Goal: Task Accomplishment & Management: Manage account settings

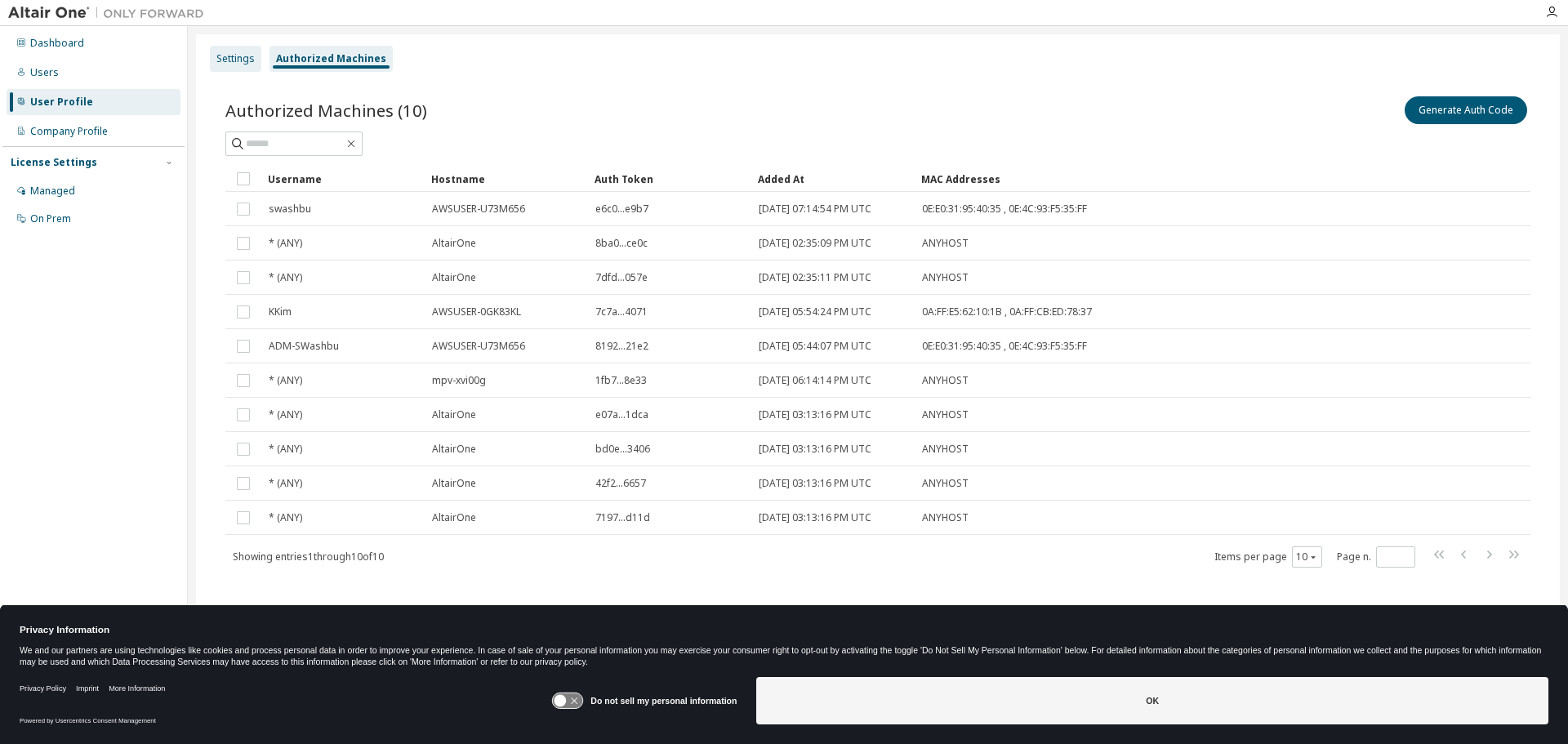
click at [233, 56] on div "Settings" at bounding box center [235, 58] width 38 height 13
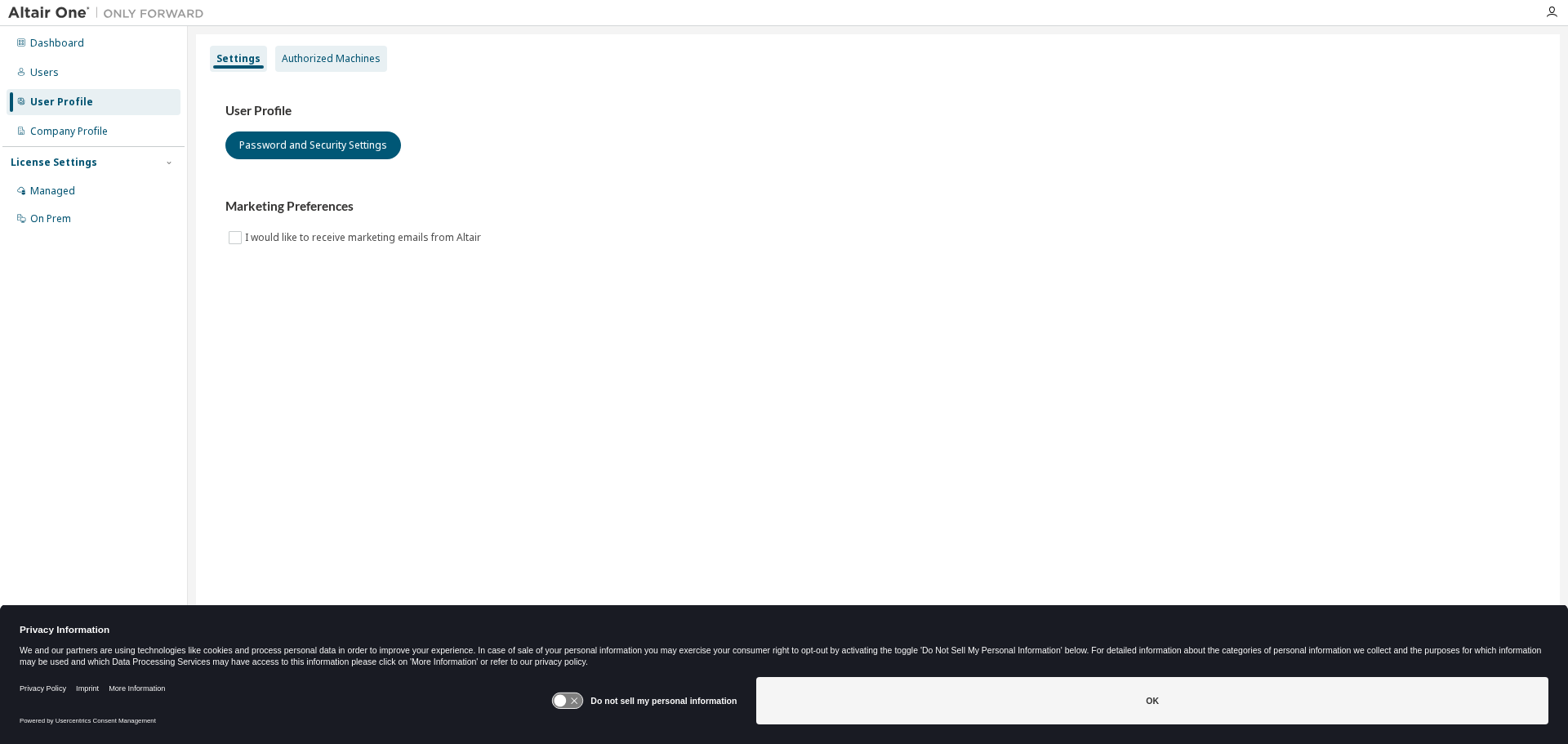
click at [315, 52] on div "Authorized Machines" at bounding box center [332, 58] width 99 height 13
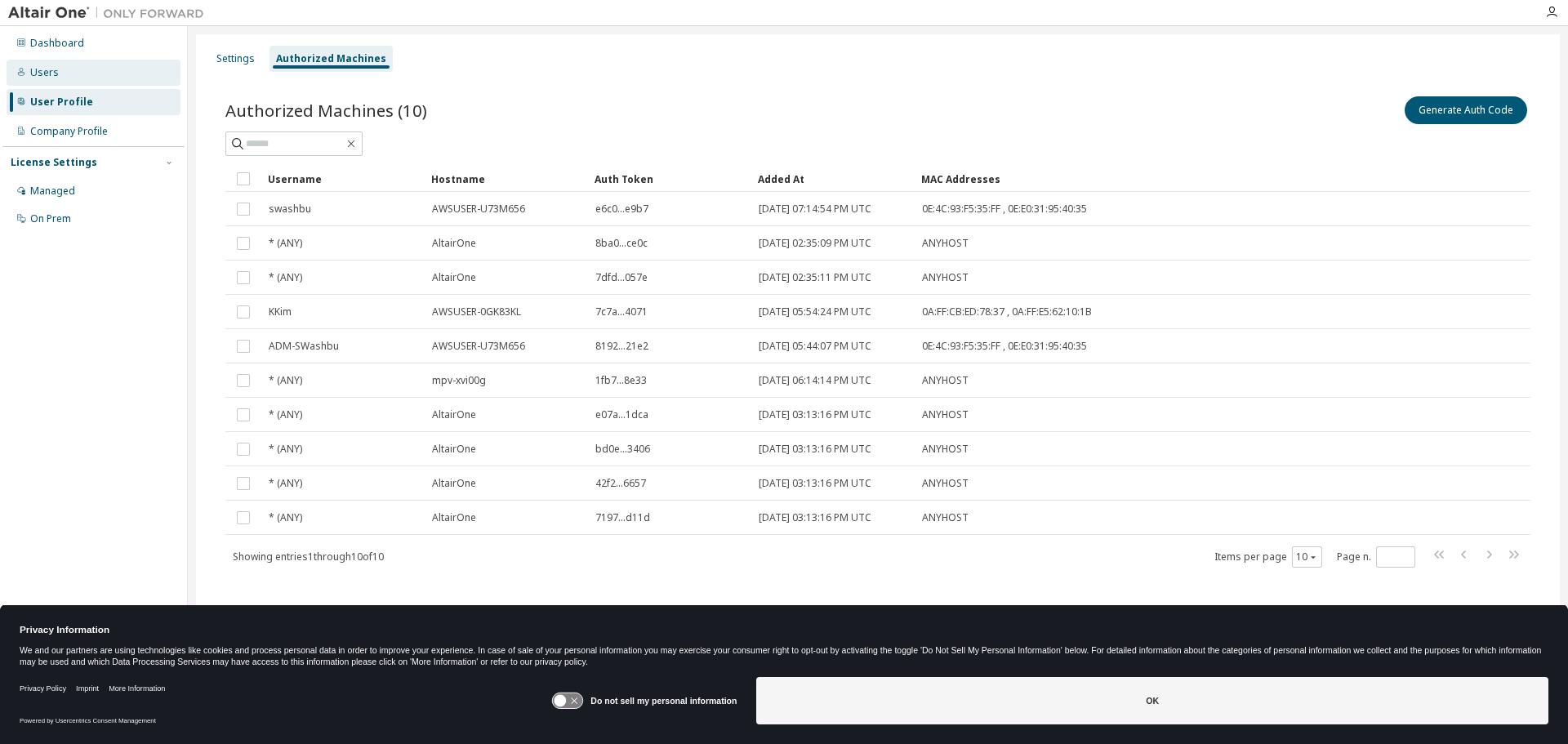
click at [44, 75] on div "Users" at bounding box center [44, 72] width 28 height 13
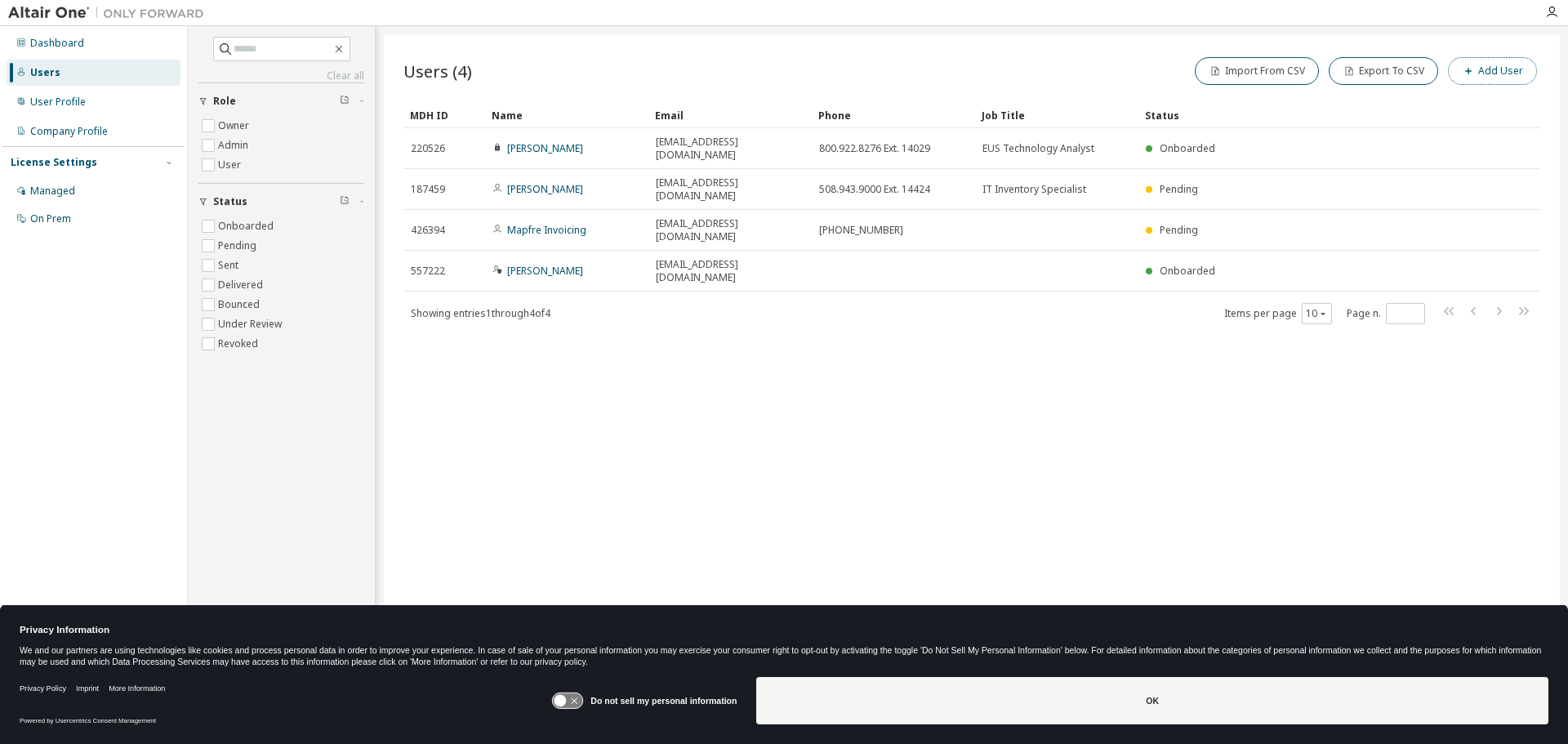
click at [1486, 68] on button "Add User" at bounding box center [1492, 71] width 89 height 27
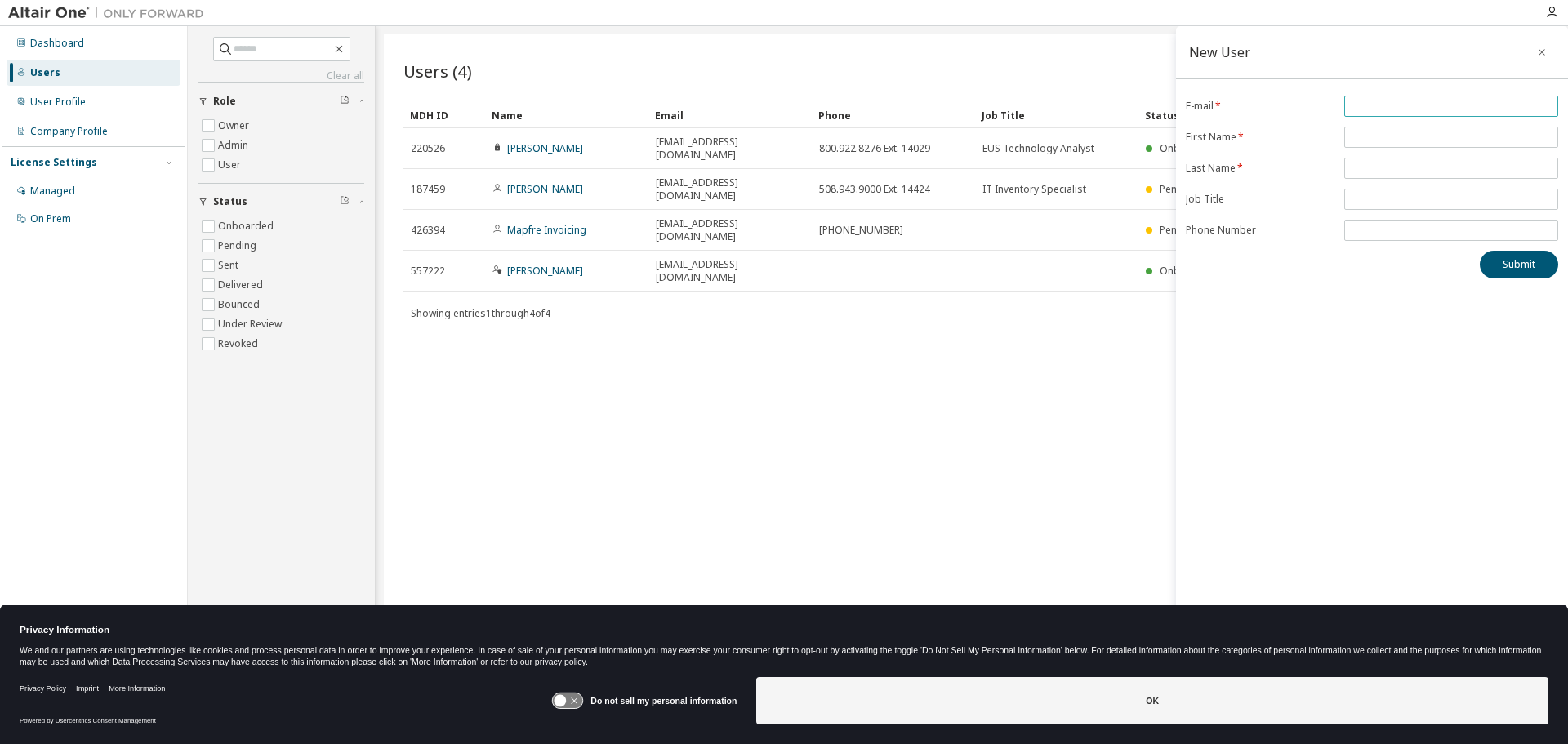
click at [1359, 108] on input "email" at bounding box center [1451, 106] width 206 height 13
type input "**********"
click at [1378, 140] on input "text" at bounding box center [1451, 137] width 206 height 13
type input "*****"
click at [1373, 164] on input "text" at bounding box center [1451, 168] width 206 height 13
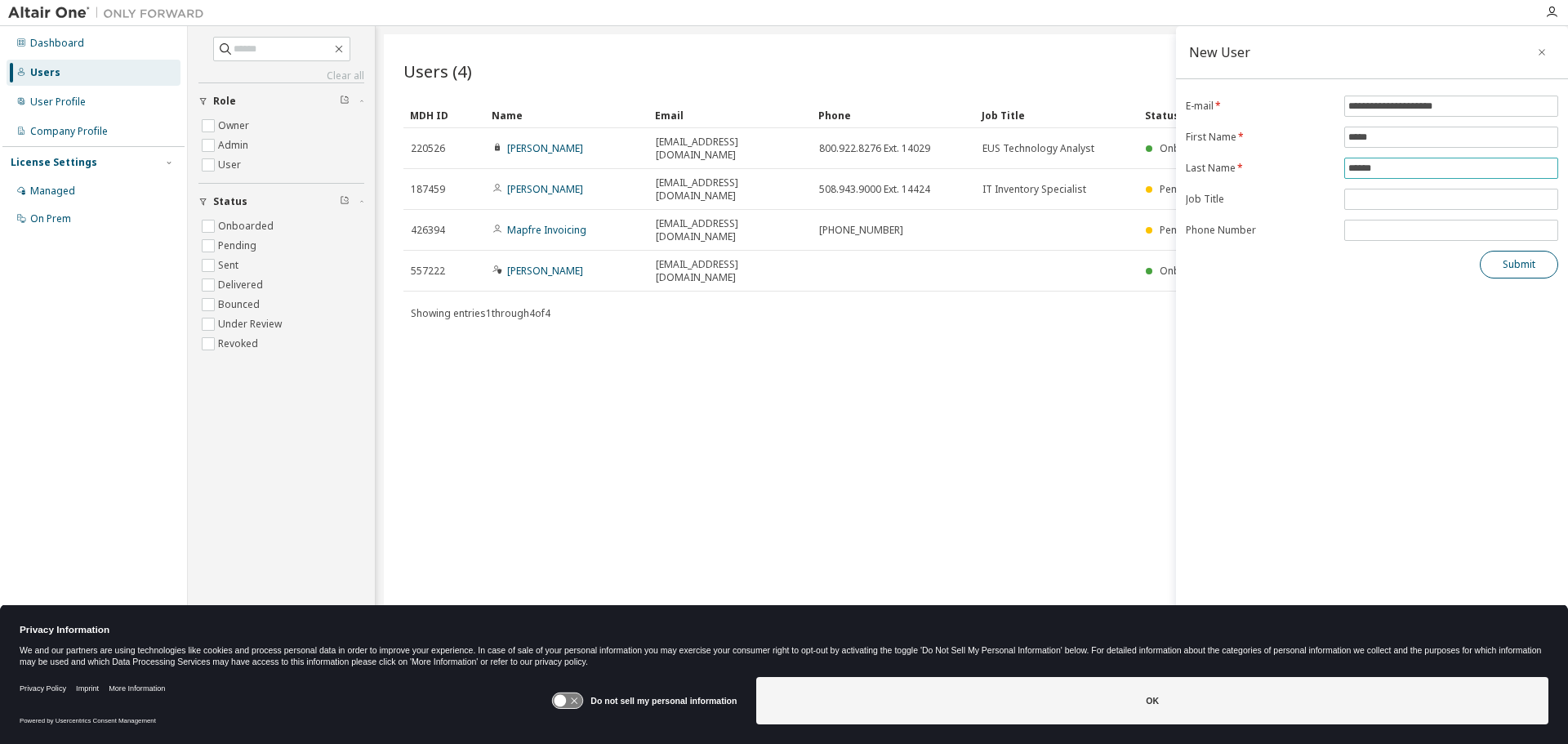
type input "******"
click at [1517, 263] on button "Submit" at bounding box center [1519, 264] width 79 height 27
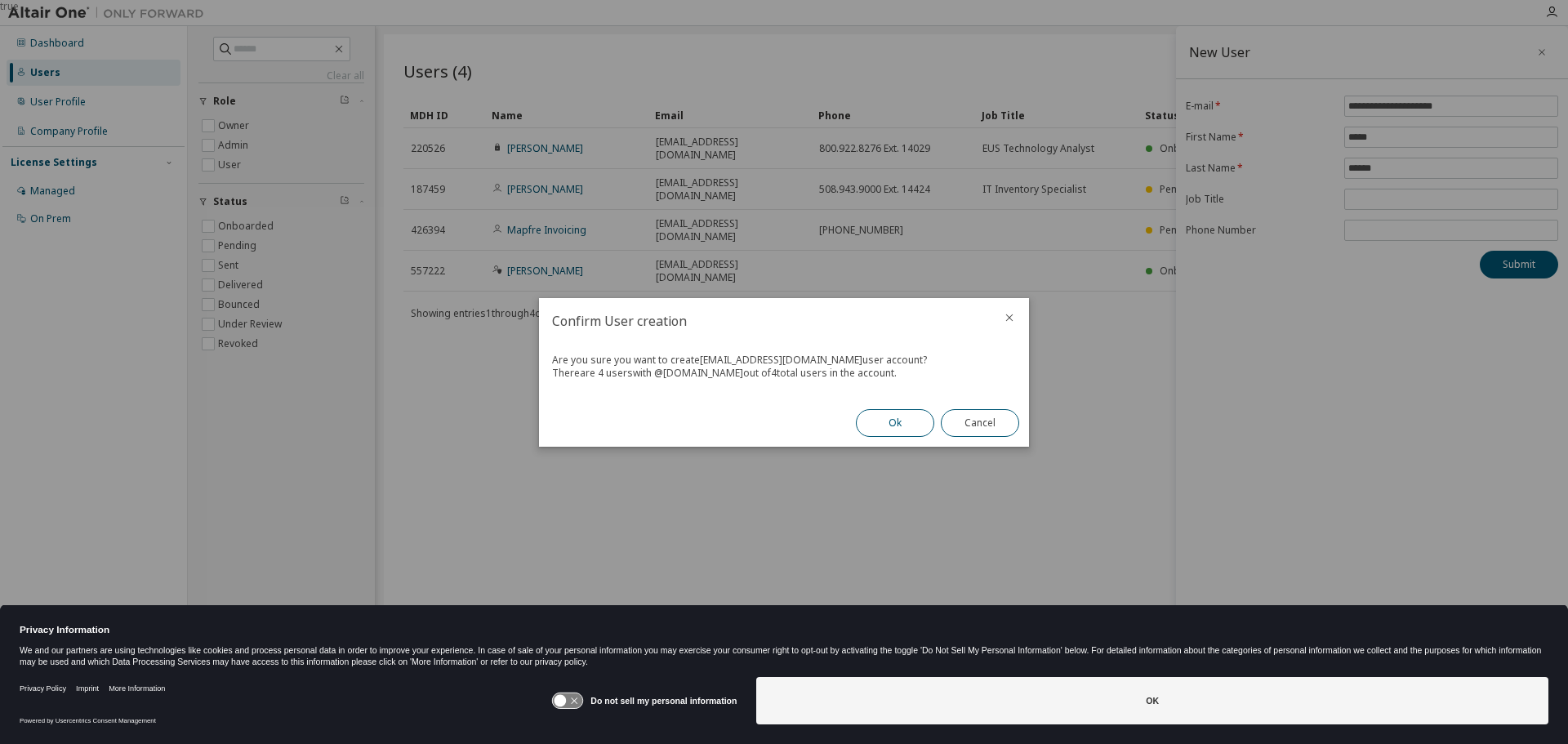
click at [877, 420] on button "Ok" at bounding box center [895, 423] width 79 height 27
click at [985, 421] on button "Close" at bounding box center [980, 423] width 79 height 27
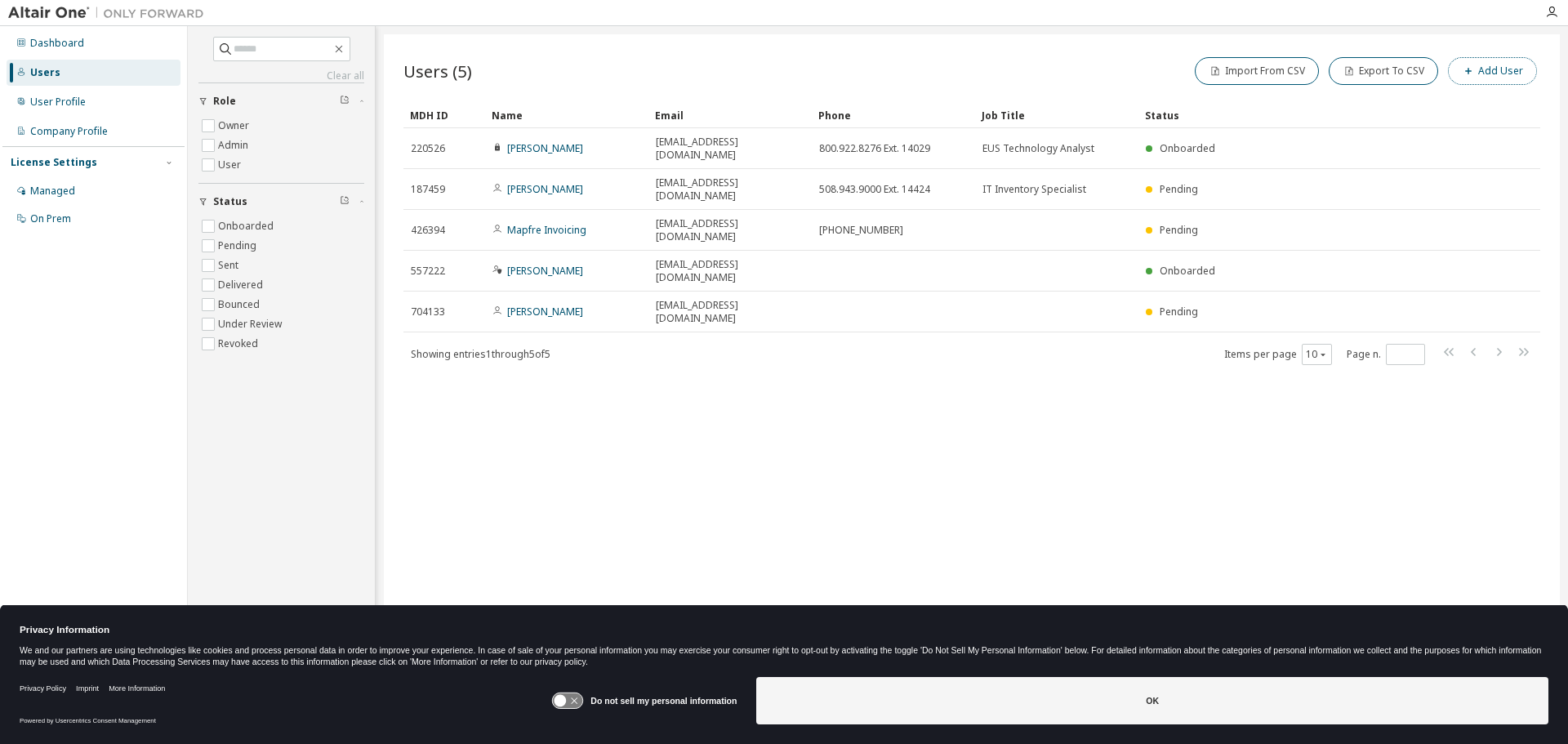
click at [1488, 60] on button "Add User" at bounding box center [1492, 71] width 89 height 27
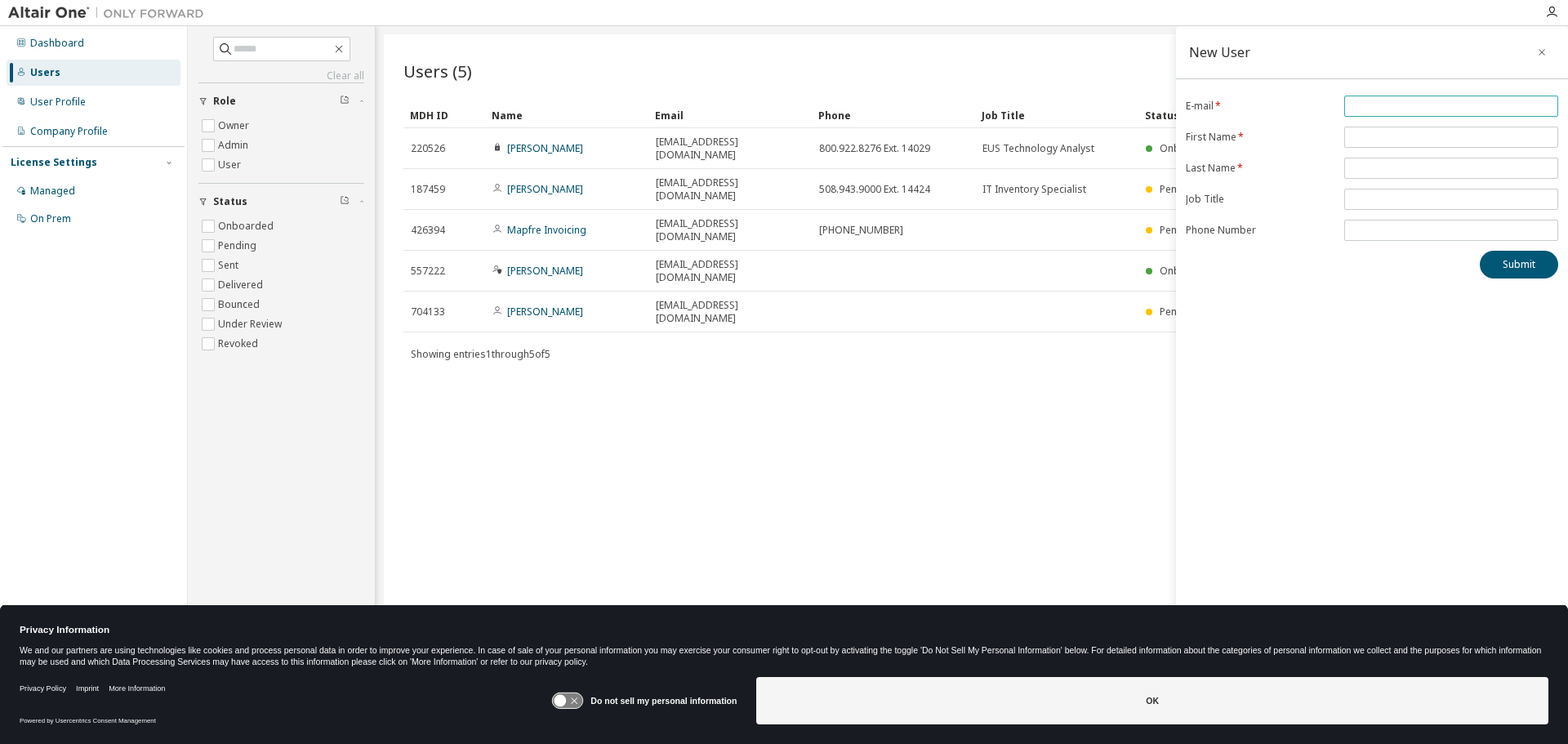
click at [1354, 100] on input "email" at bounding box center [1451, 106] width 206 height 13
type input "**********"
click at [1364, 136] on input "text" at bounding box center [1451, 137] width 206 height 13
type input "*****"
click at [1363, 165] on input "text" at bounding box center [1451, 168] width 206 height 13
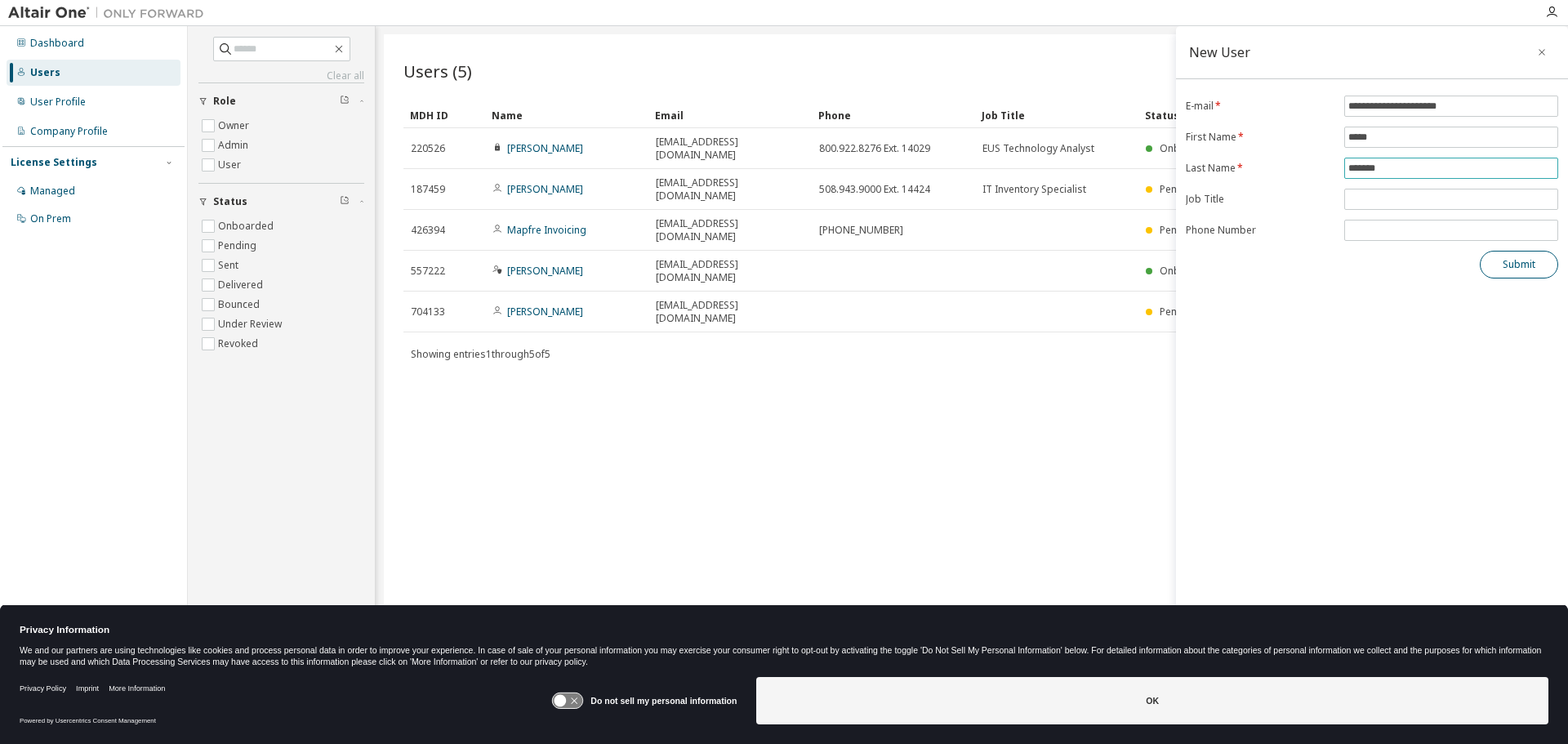
type input "*******"
click at [1501, 264] on button "Submit" at bounding box center [1519, 264] width 79 height 27
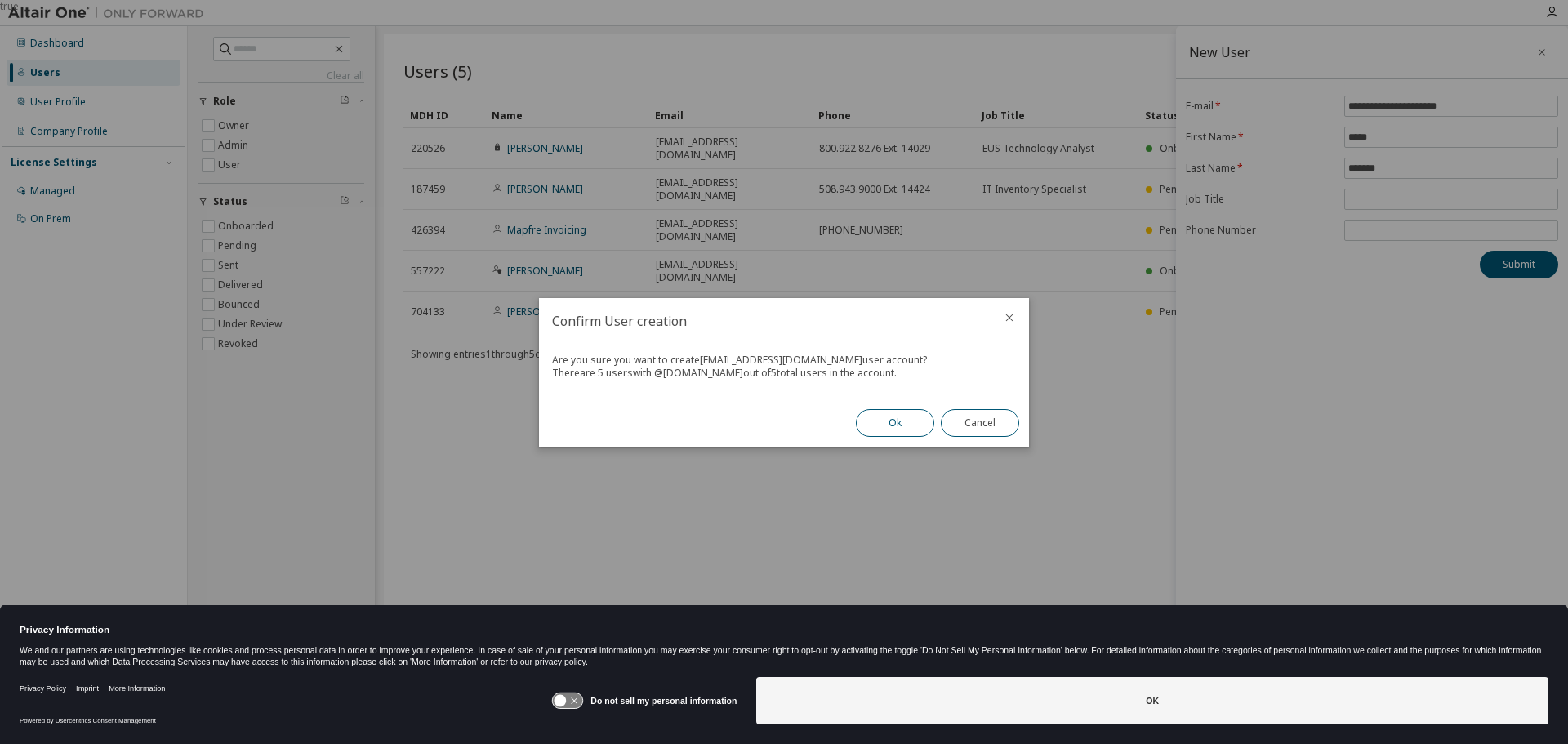
click at [865, 417] on button "Ok" at bounding box center [895, 423] width 79 height 27
click at [988, 426] on button "Close" at bounding box center [980, 423] width 79 height 27
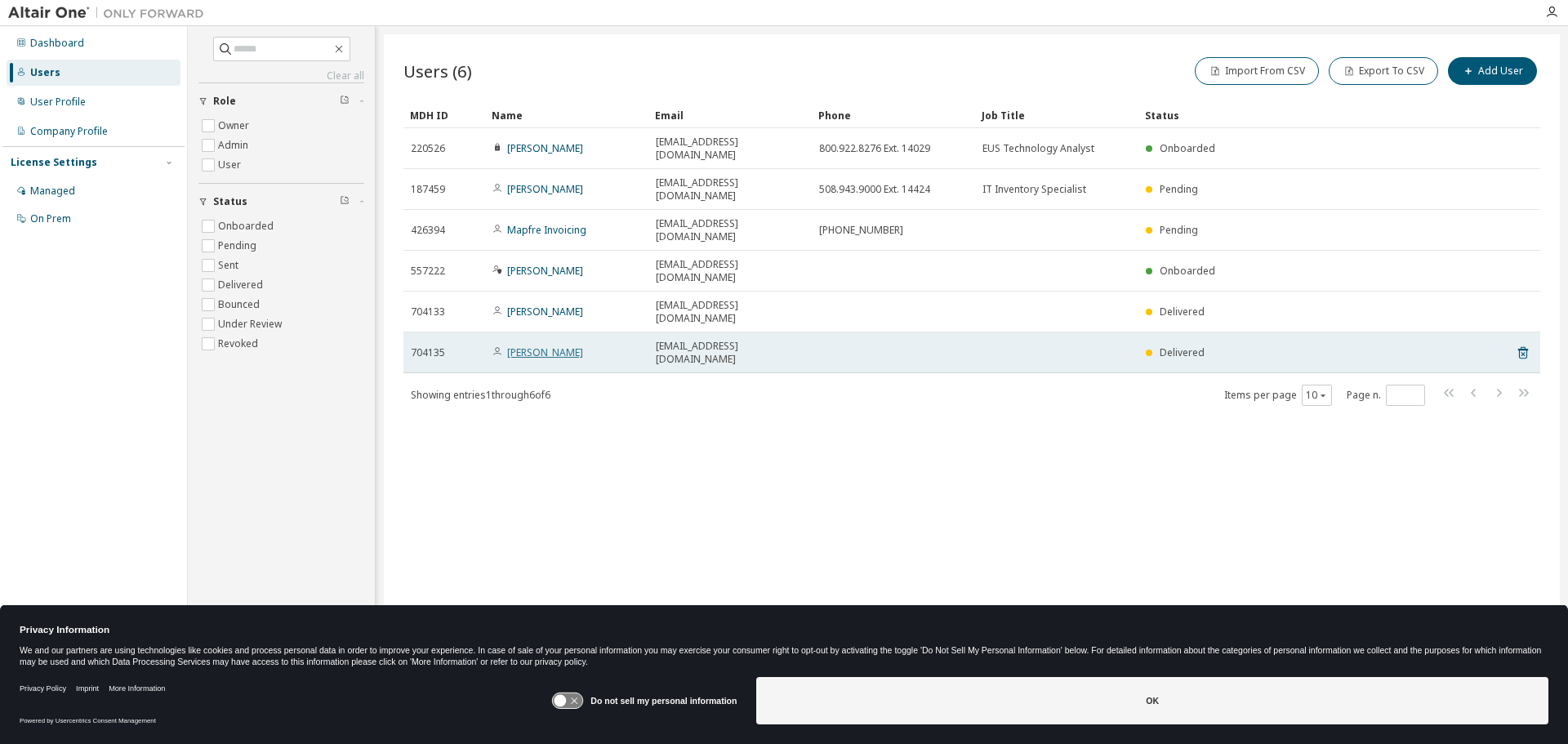
click at [533, 345] on link "[PERSON_NAME]" at bounding box center [545, 352] width 76 height 14
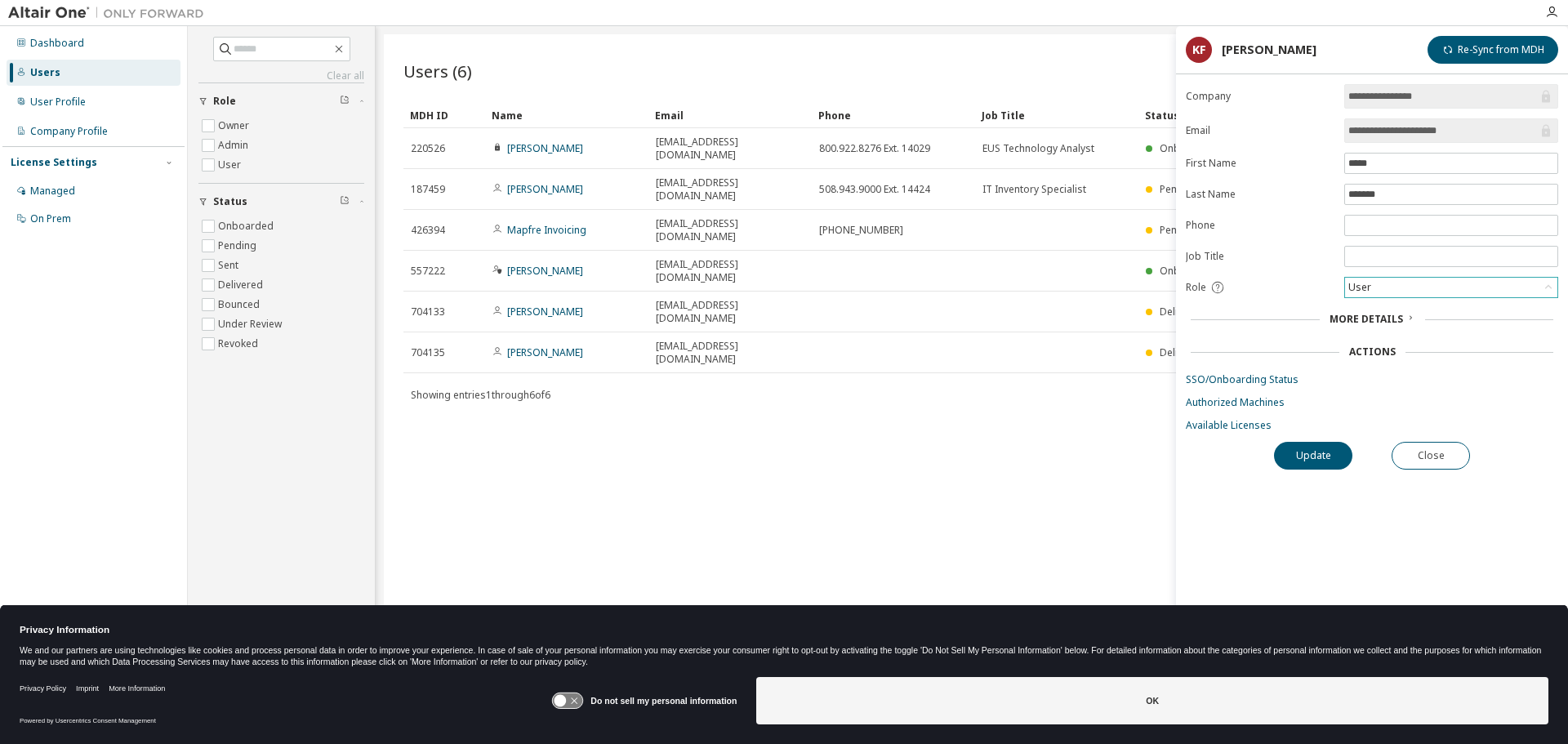
click at [1418, 291] on div "User" at bounding box center [1451, 287] width 212 height 20
click at [924, 393] on div "Users (6) Import From CSV Export To CSV Add User Clear Load Save Save As Field …" at bounding box center [971, 361] width 1176 height 654
click at [1545, 287] on icon at bounding box center [1547, 287] width 16 height 16
click at [1375, 310] on li "Admin" at bounding box center [1450, 309] width 209 height 21
click at [1312, 453] on button "Update" at bounding box center [1313, 456] width 79 height 27
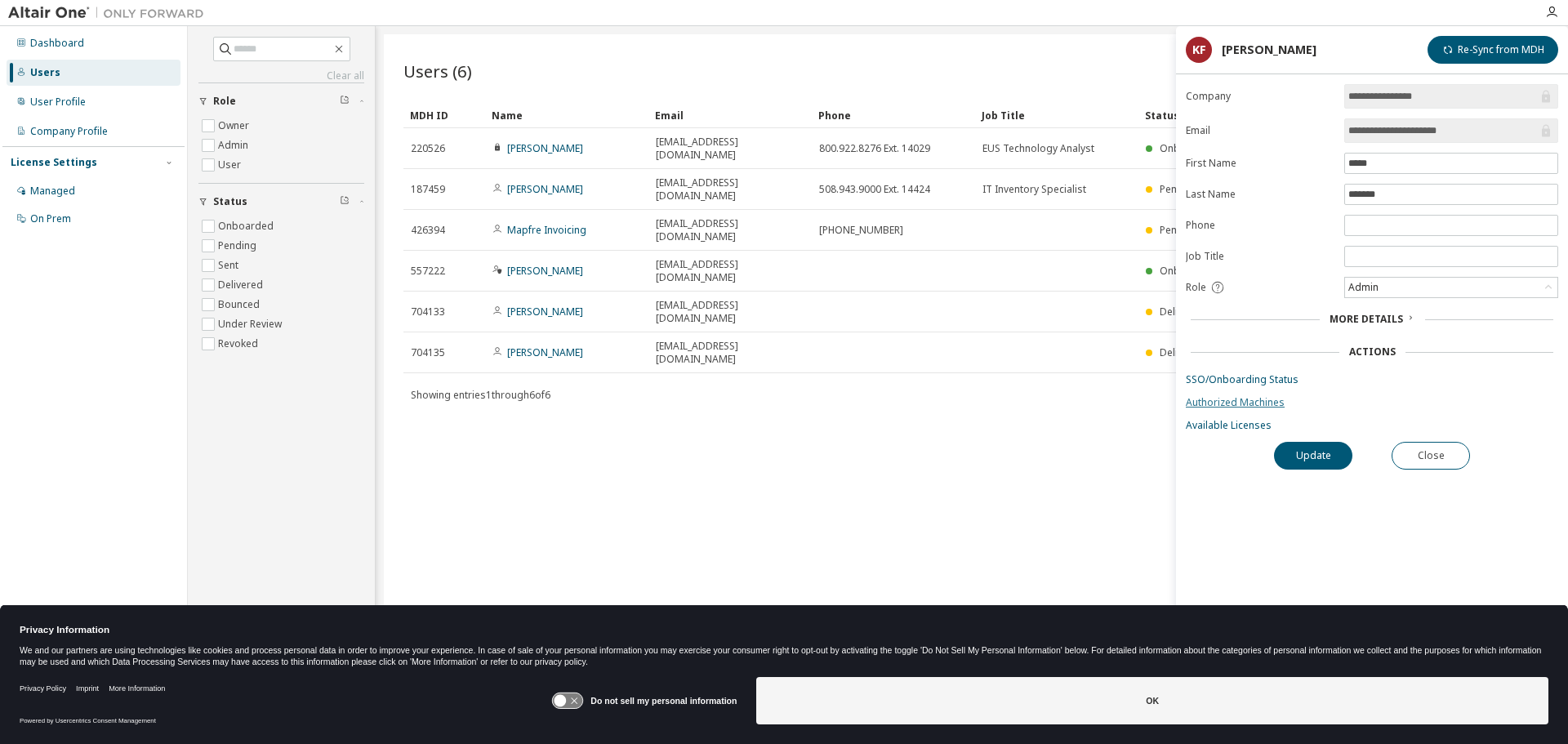
click at [1242, 402] on link "Authorized Machines" at bounding box center [1372, 402] width 373 height 13
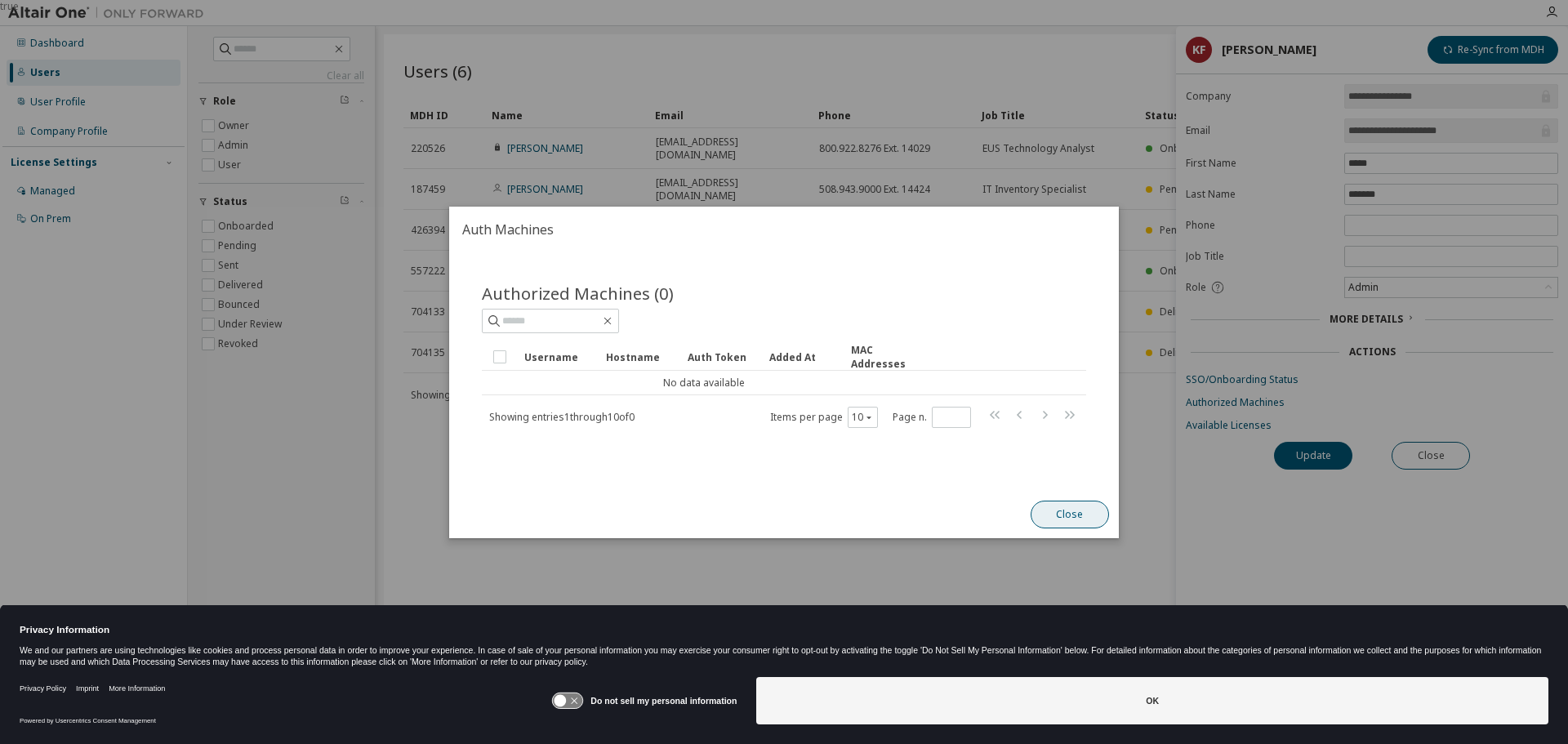
click at [1062, 516] on button "Close" at bounding box center [1070, 514] width 79 height 27
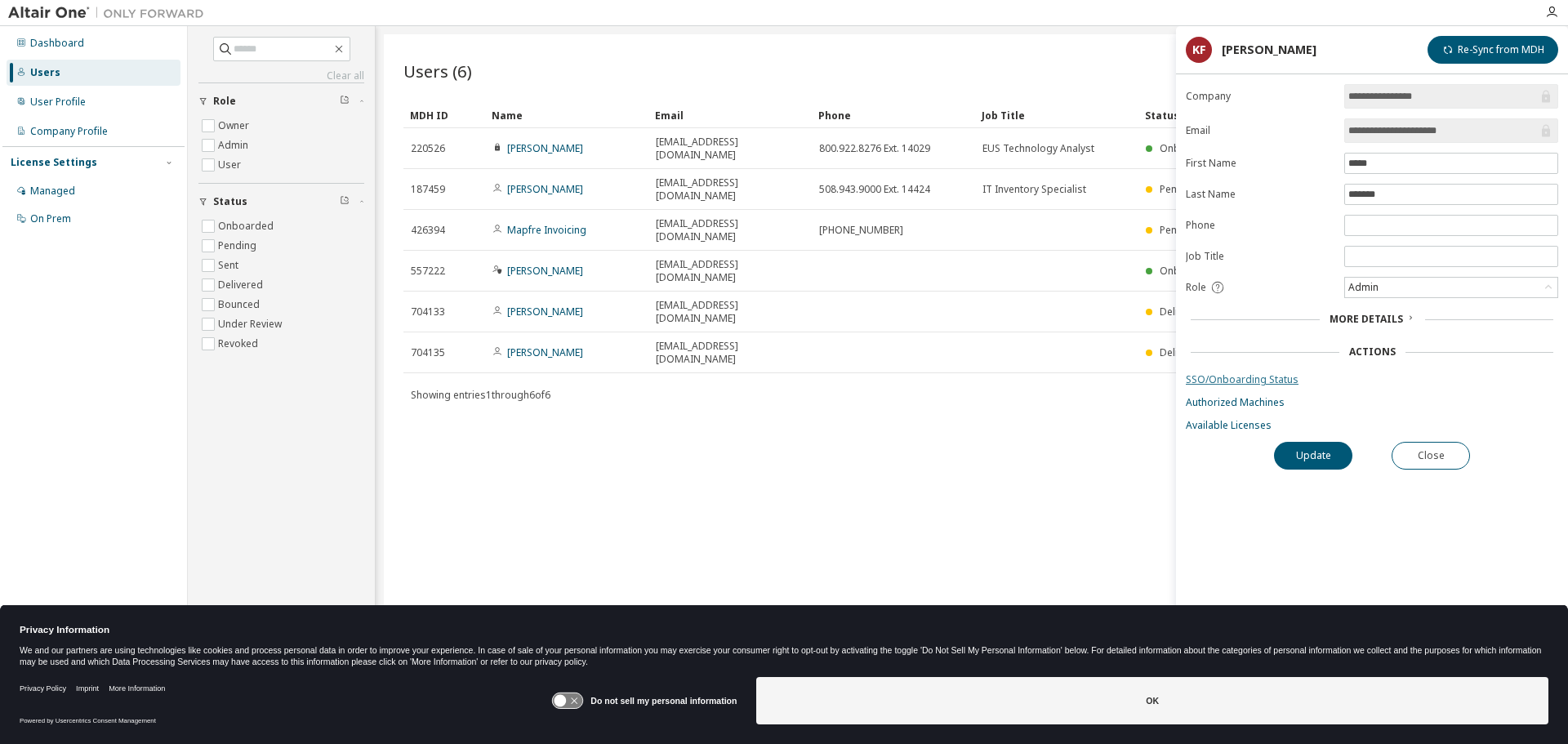
click at [1211, 375] on link "SSO/Onboarding Status" at bounding box center [1372, 379] width 373 height 13
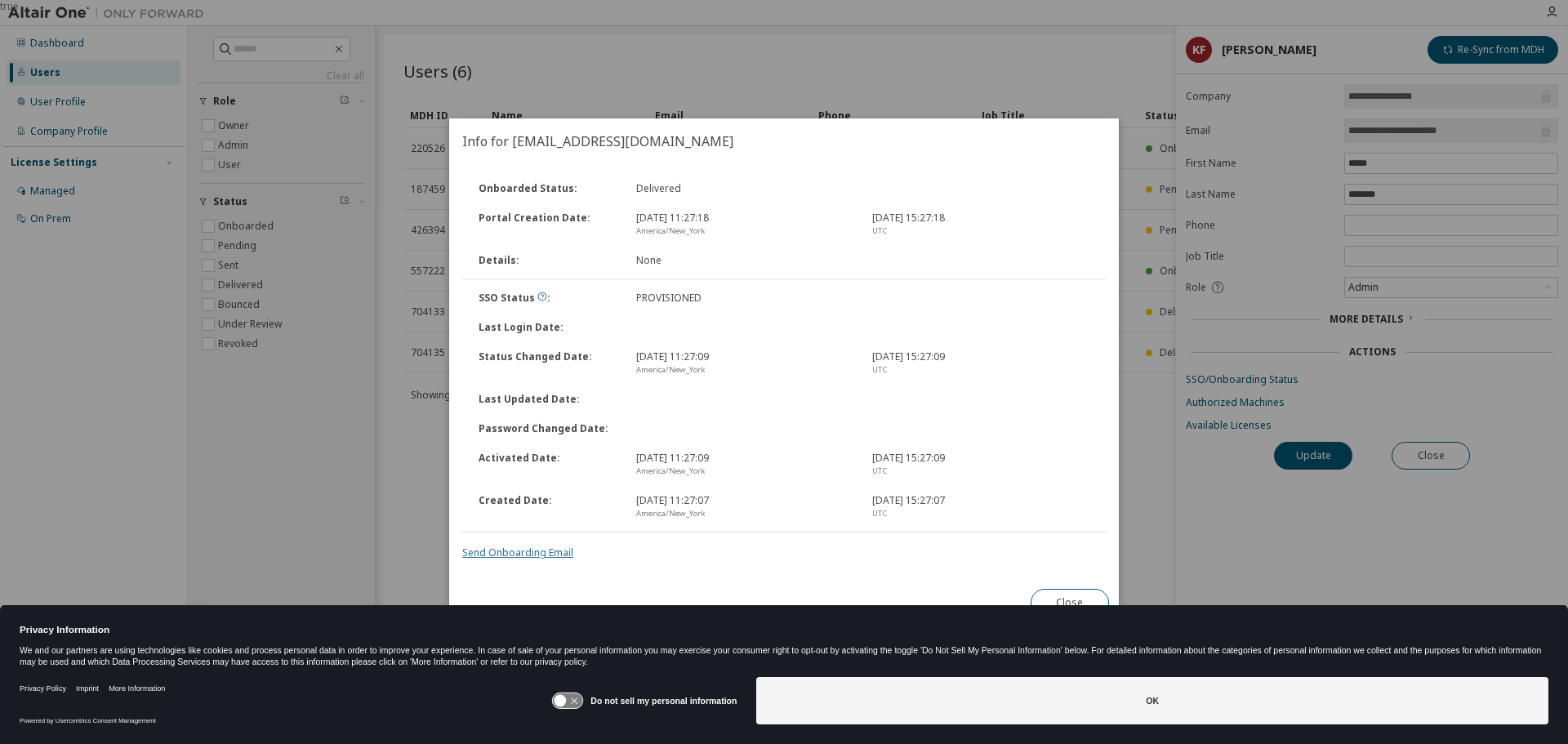
click at [498, 551] on link "Send Onboarding Email" at bounding box center [518, 552] width 111 height 14
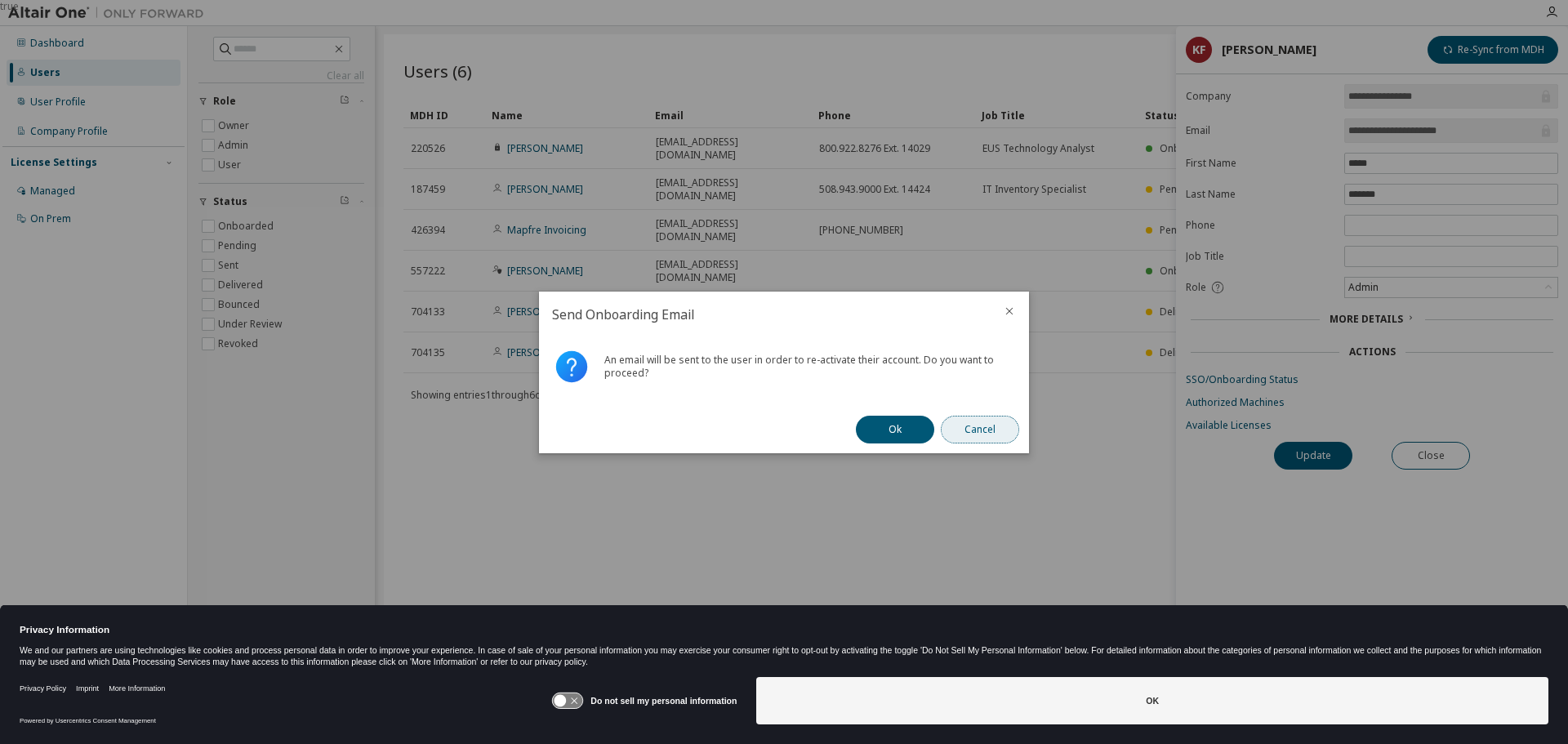
click at [980, 426] on button "Cancel" at bounding box center [980, 429] width 79 height 27
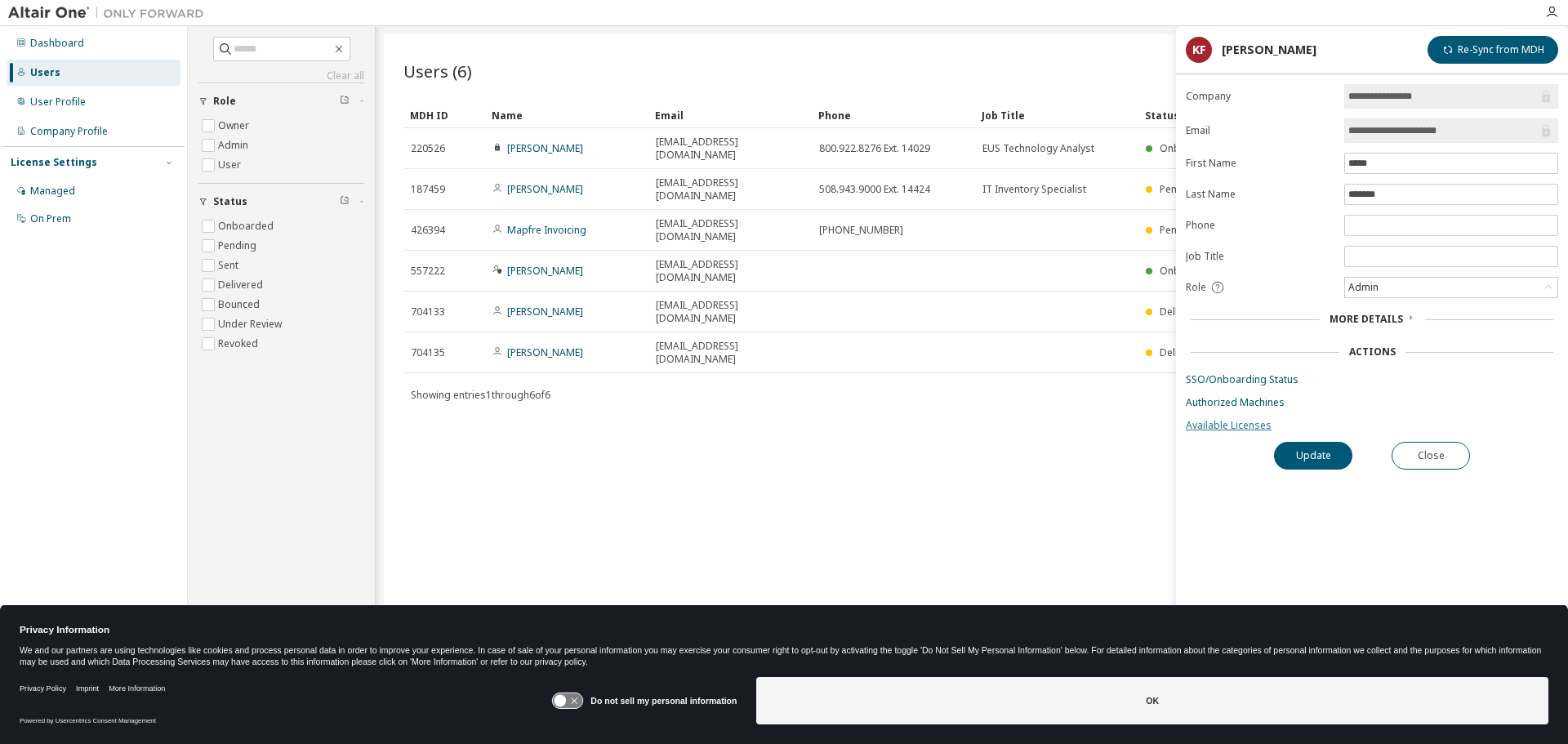
click at [1229, 422] on link "Available Licenses" at bounding box center [1372, 425] width 373 height 13
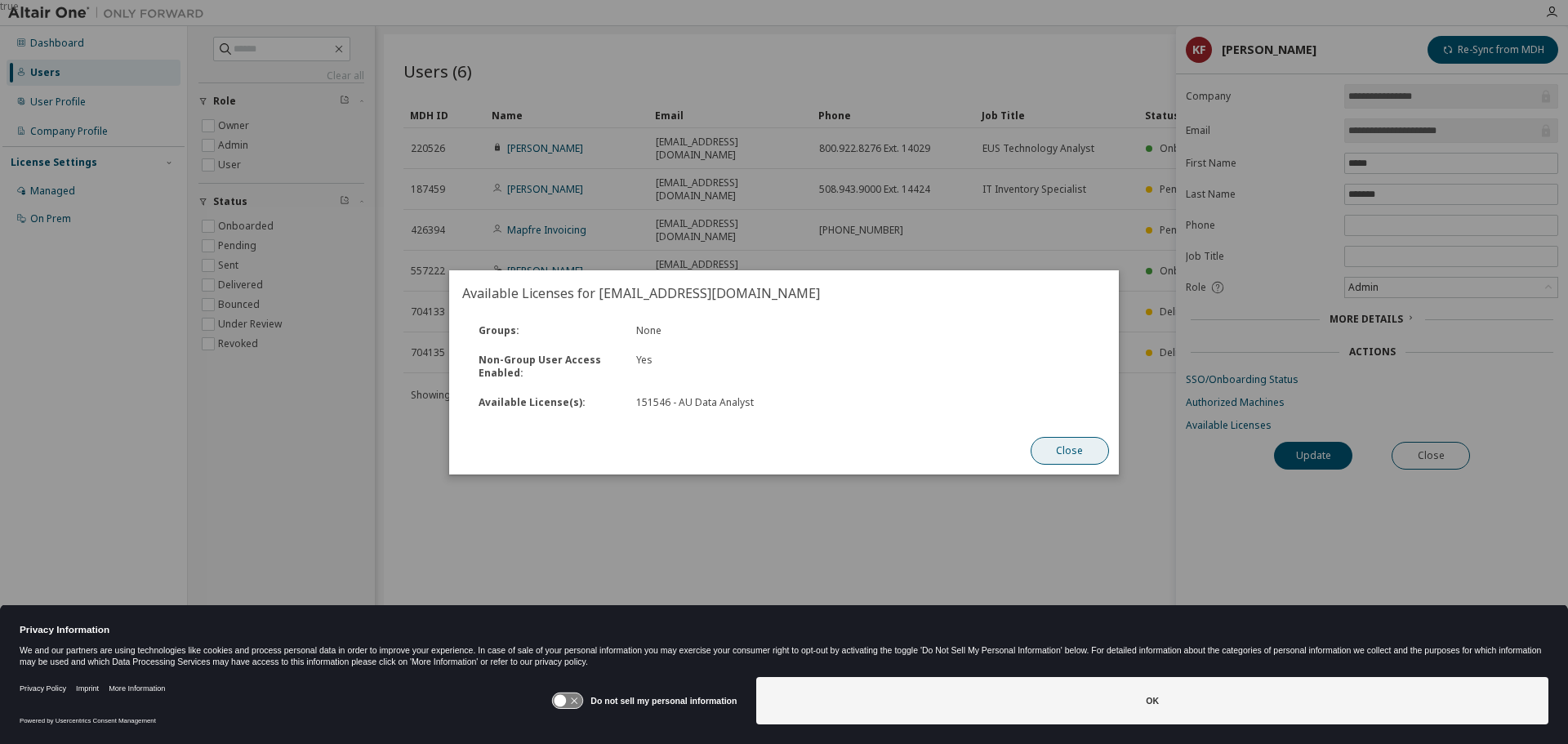
click at [1074, 446] on button "Close" at bounding box center [1070, 451] width 79 height 27
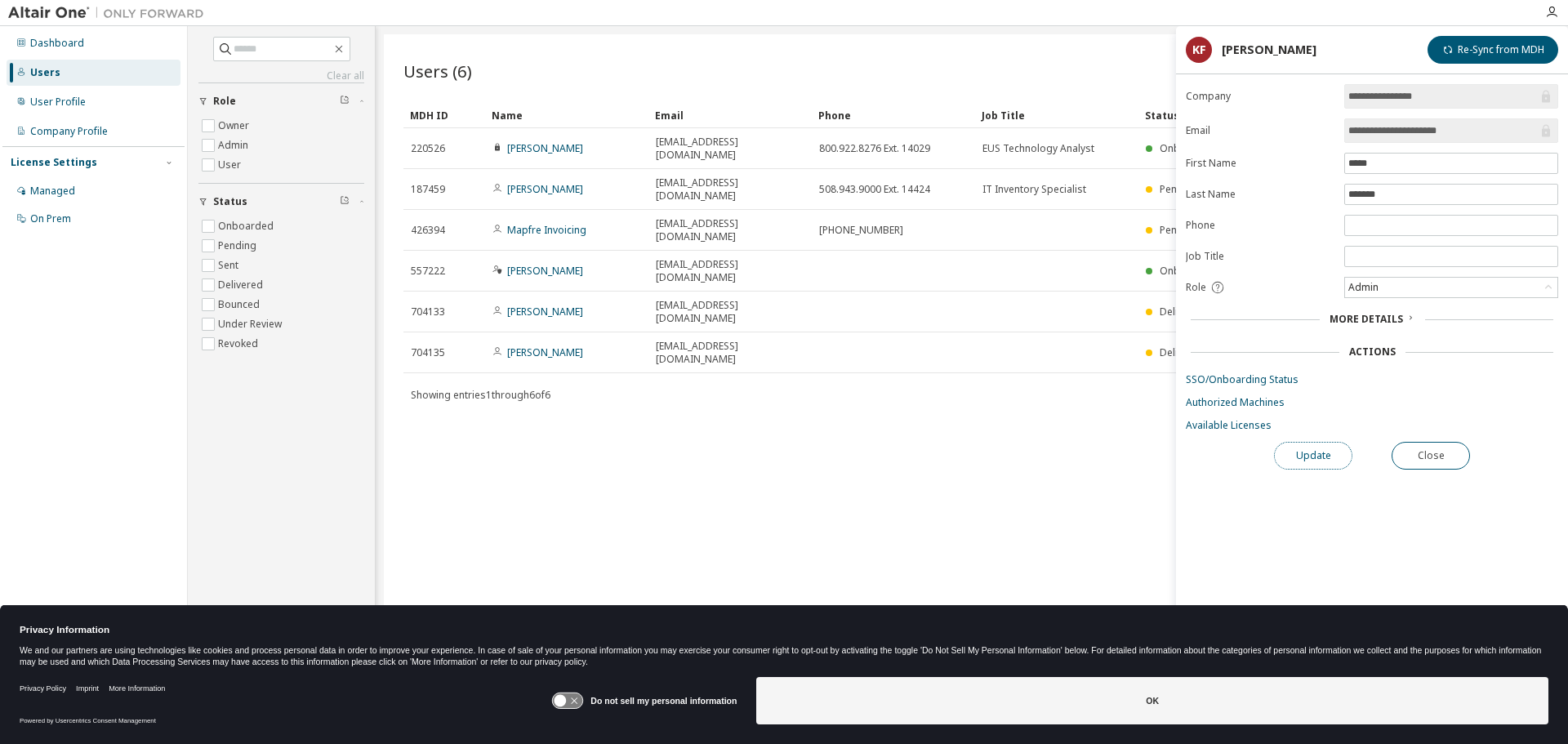
click at [1300, 459] on button "Update" at bounding box center [1313, 456] width 79 height 27
click at [1425, 448] on button "Close" at bounding box center [1431, 456] width 79 height 27
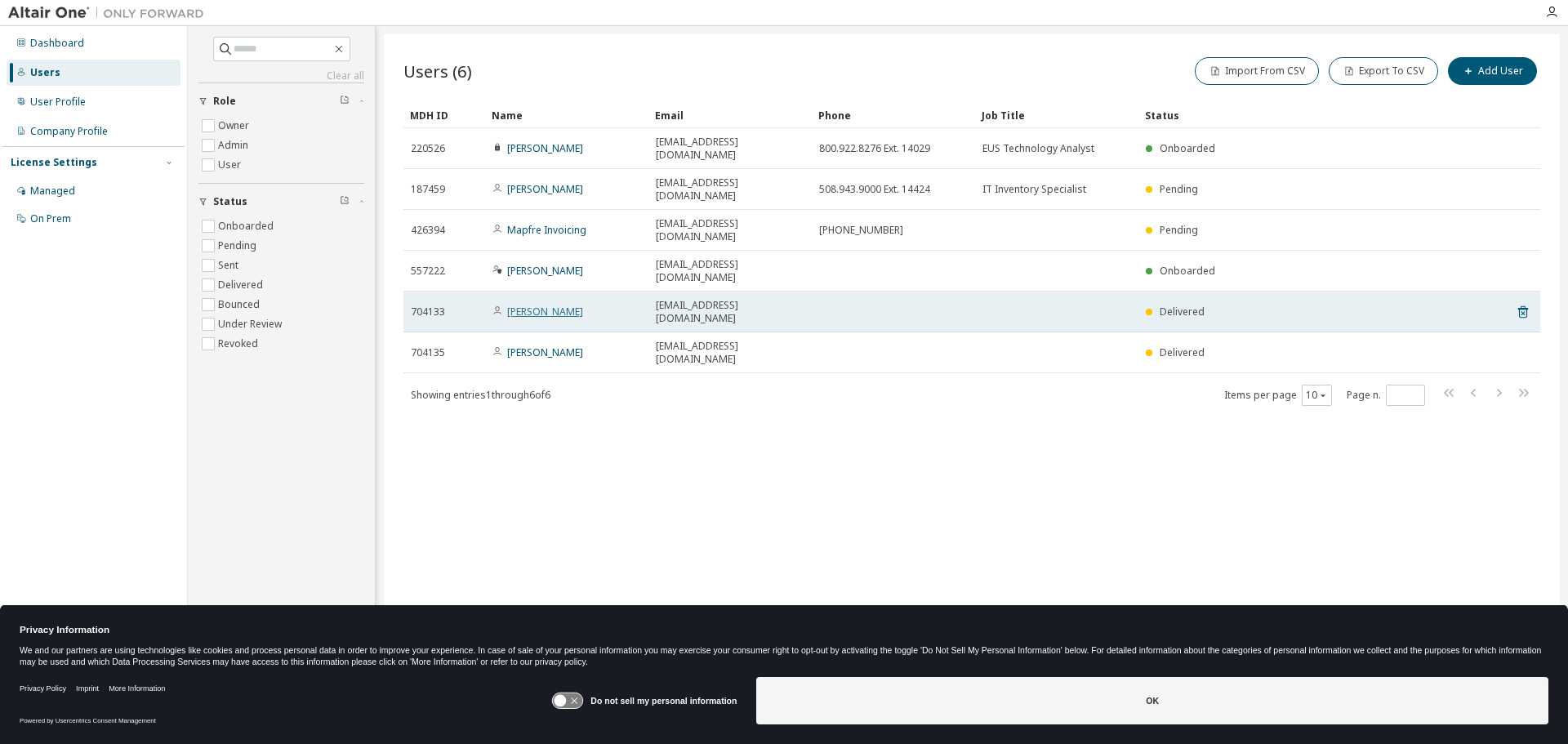
click at [537, 304] on link "[PERSON_NAME]" at bounding box center [545, 311] width 76 height 14
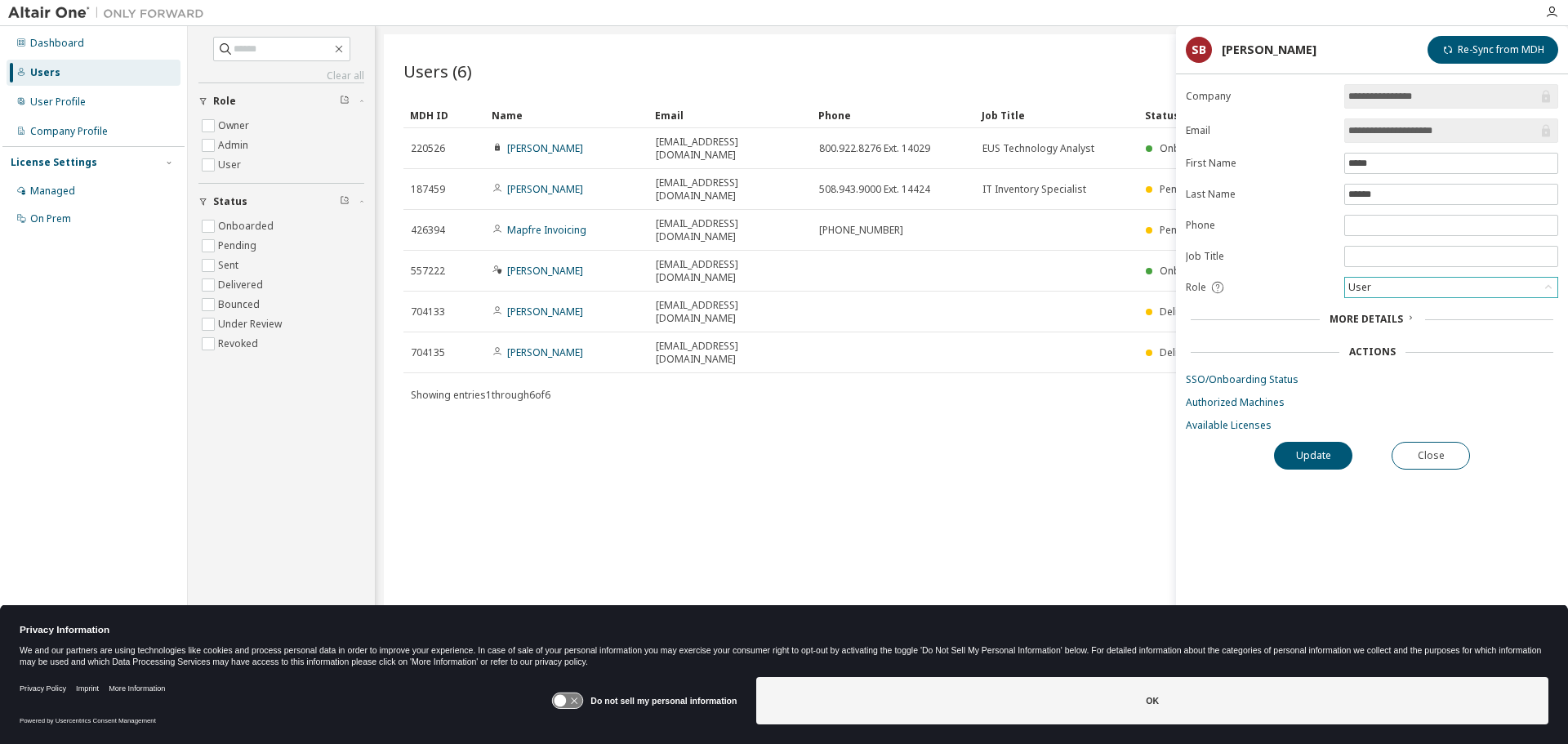
click at [1465, 285] on div "User" at bounding box center [1451, 287] width 212 height 20
click at [1365, 307] on li "Admin" at bounding box center [1450, 309] width 209 height 21
click at [1293, 450] on button "Update" at bounding box center [1313, 456] width 79 height 27
click at [1310, 456] on button "Update" at bounding box center [1313, 456] width 79 height 27
click at [1414, 452] on button "Close" at bounding box center [1431, 456] width 79 height 27
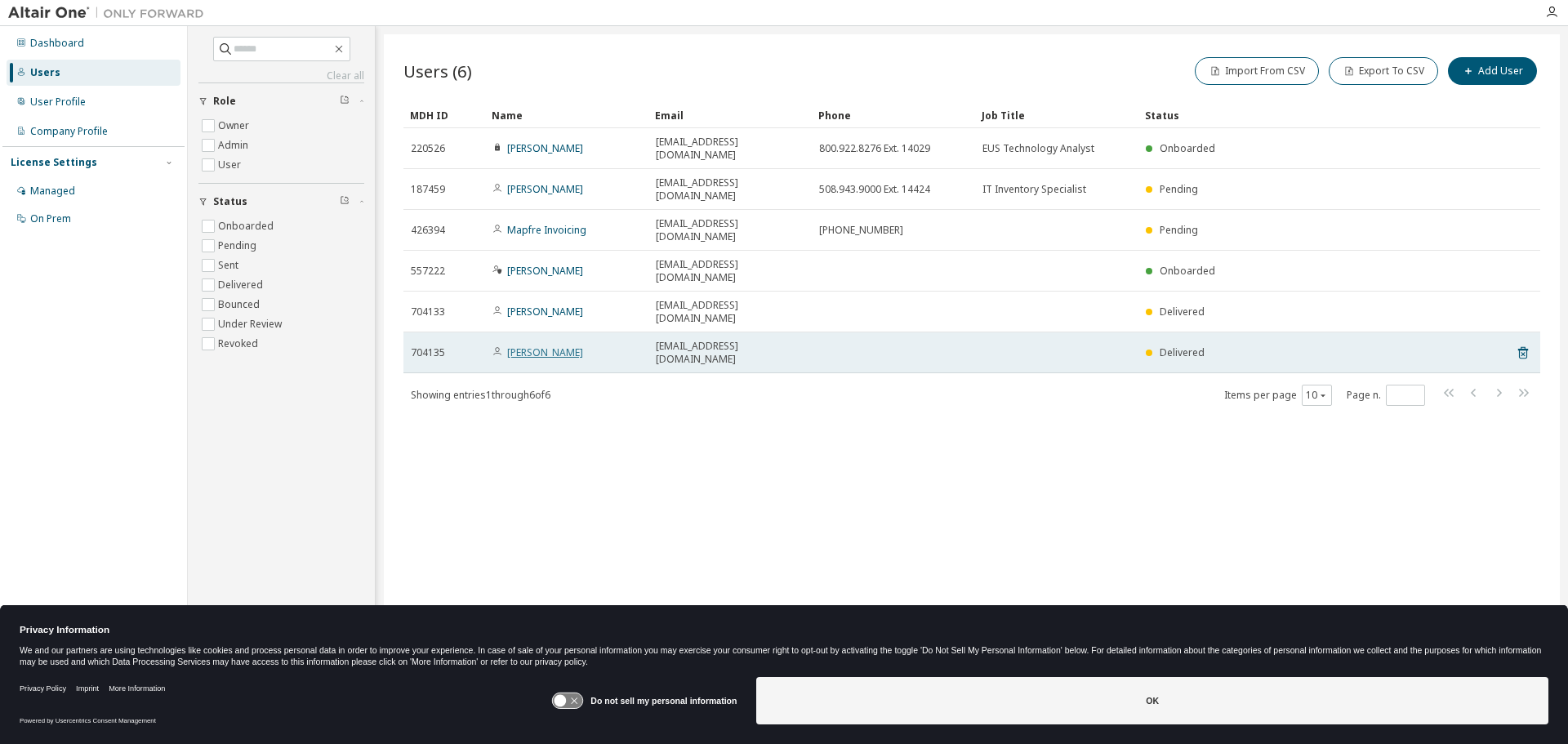
click at [535, 345] on link "[PERSON_NAME]" at bounding box center [545, 352] width 76 height 14
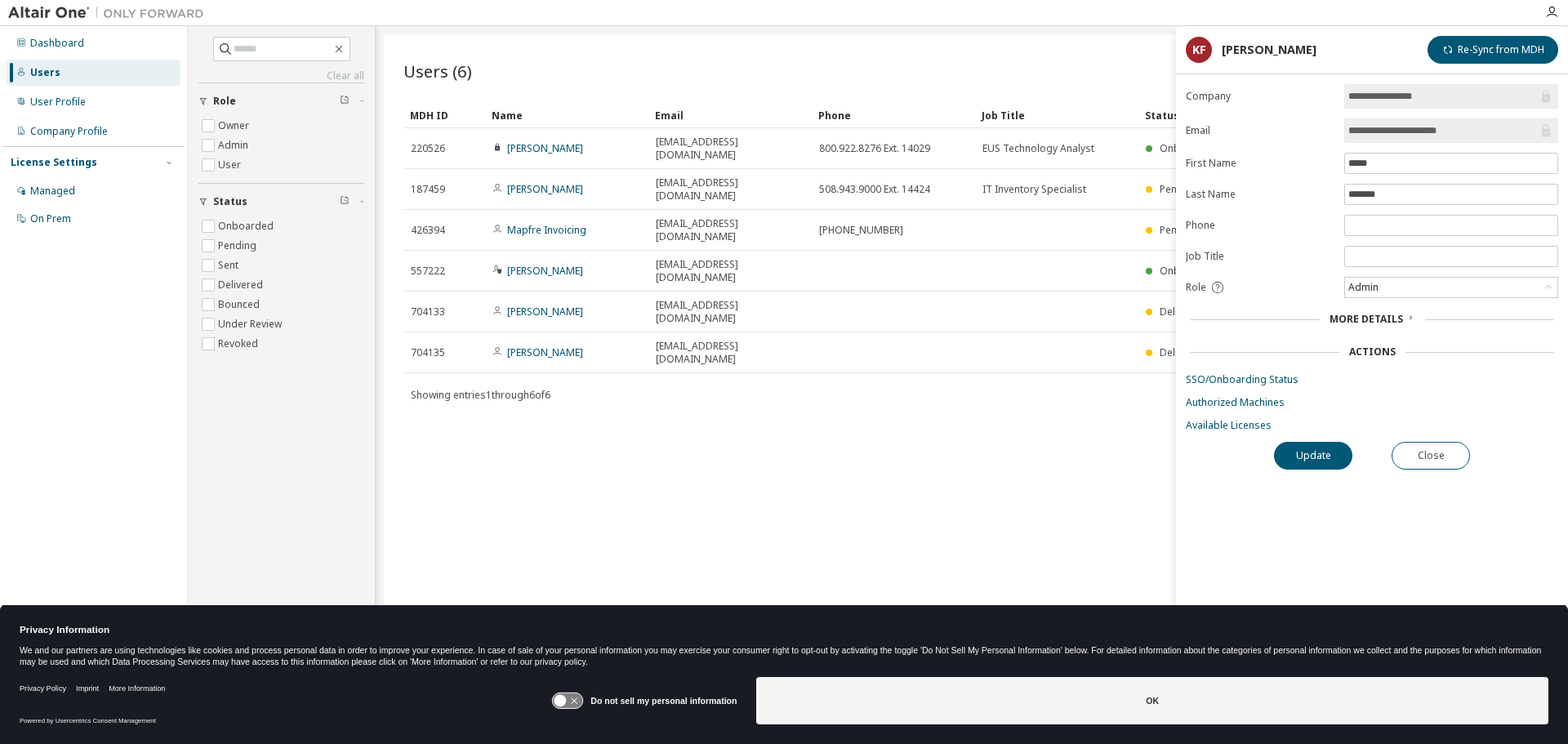
click at [1358, 316] on span "More Details" at bounding box center [1366, 319] width 74 height 14
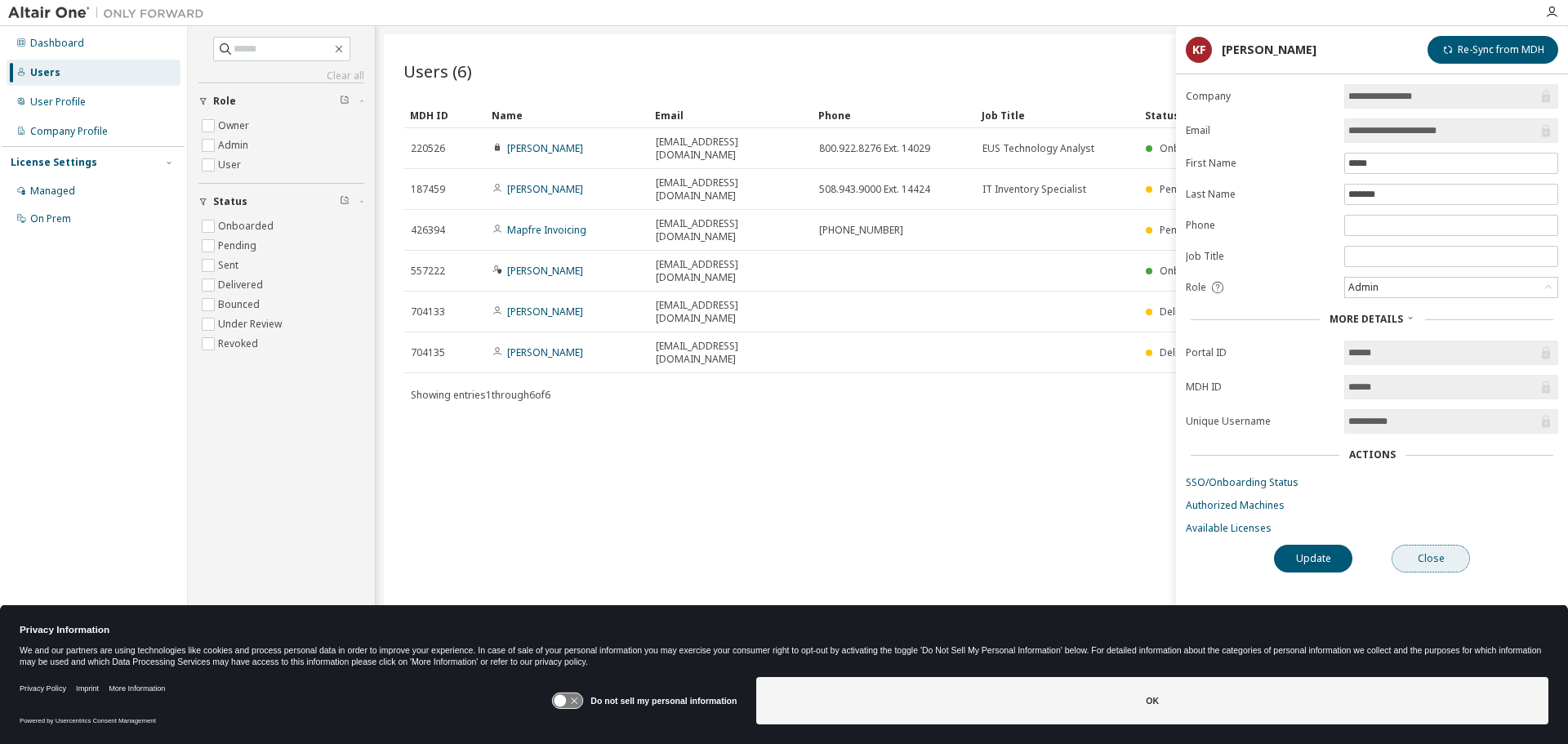
click at [1416, 557] on button "Close" at bounding box center [1431, 558] width 79 height 27
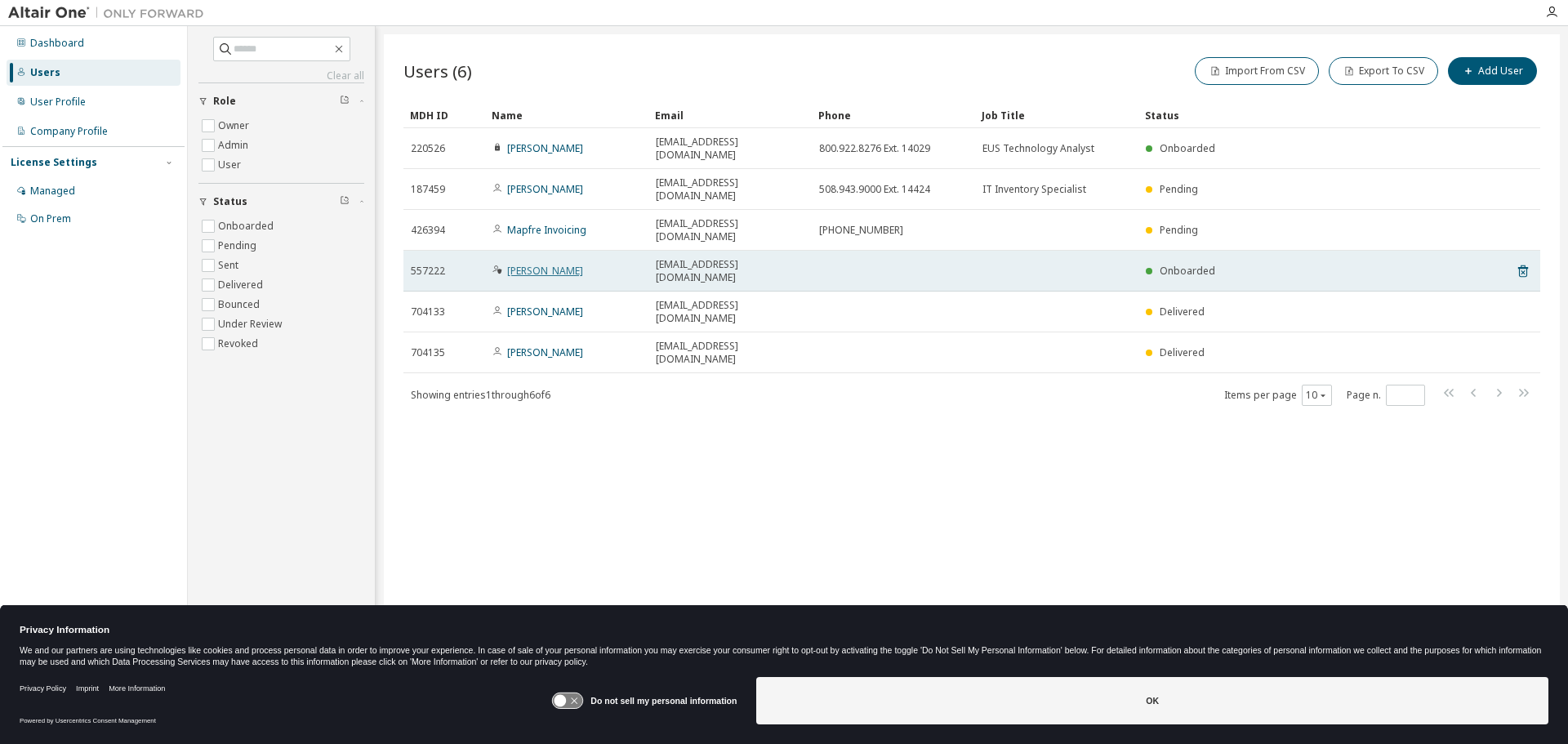
click at [536, 264] on link "[PERSON_NAME]" at bounding box center [545, 271] width 76 height 14
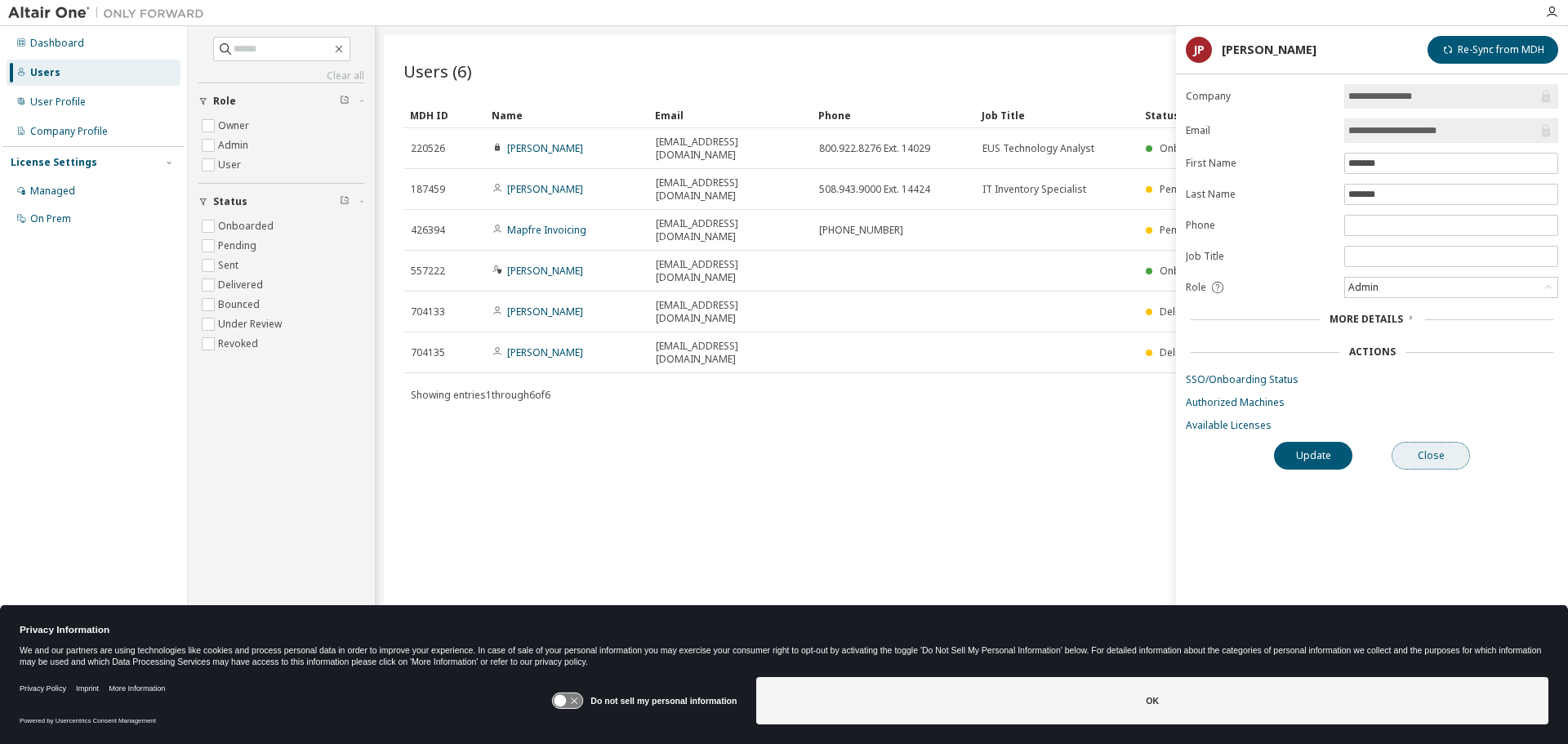
click at [1429, 458] on button "Close" at bounding box center [1431, 456] width 79 height 27
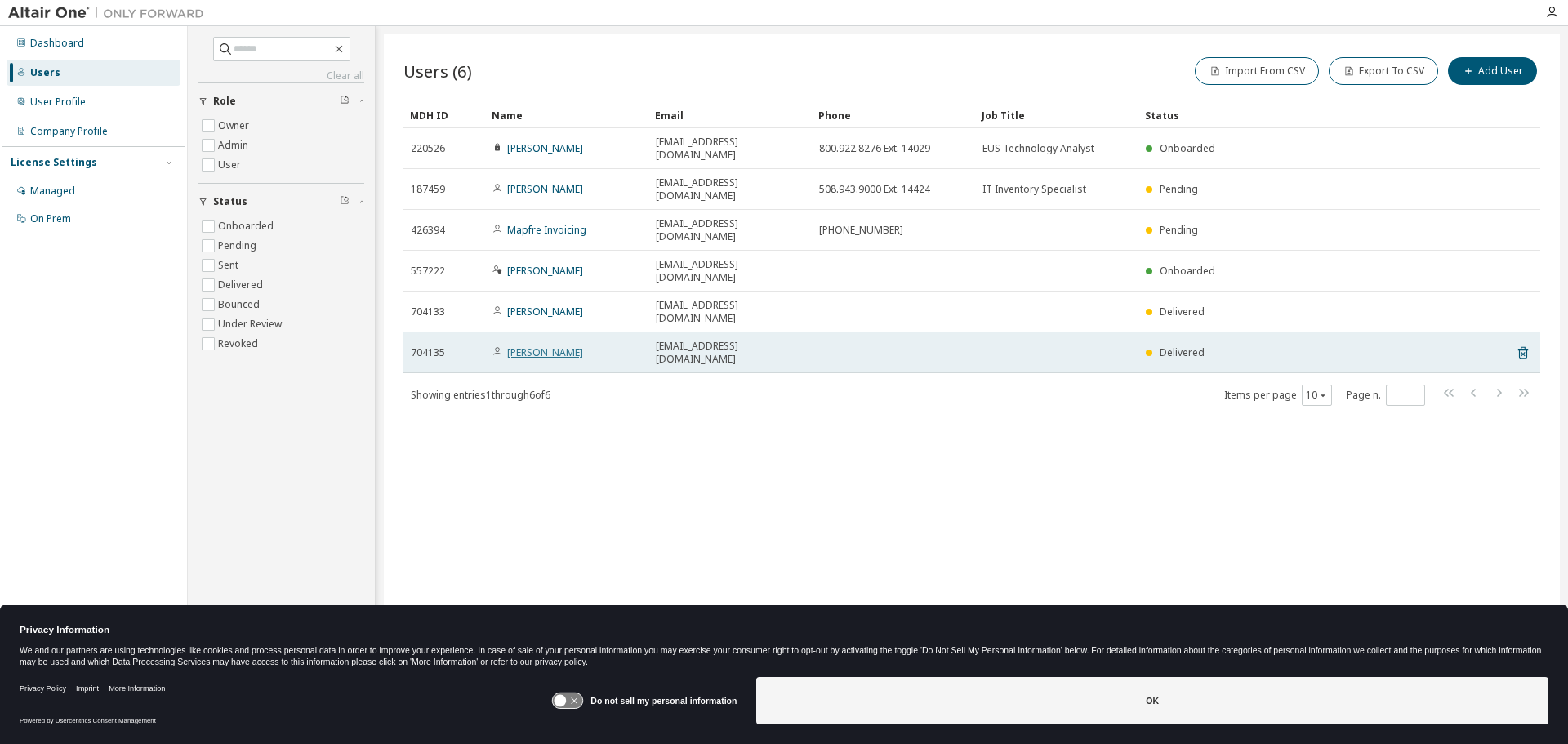
click at [538, 345] on link "[PERSON_NAME]" at bounding box center [545, 352] width 76 height 14
